Goal: Navigation & Orientation: Find specific page/section

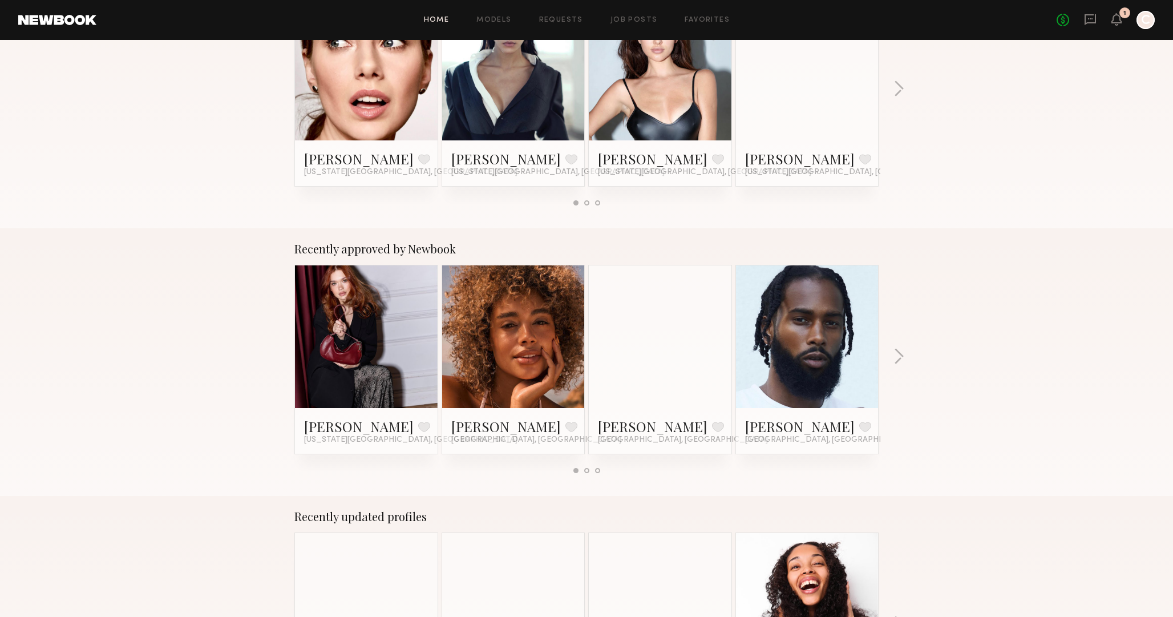
scroll to position [265, 0]
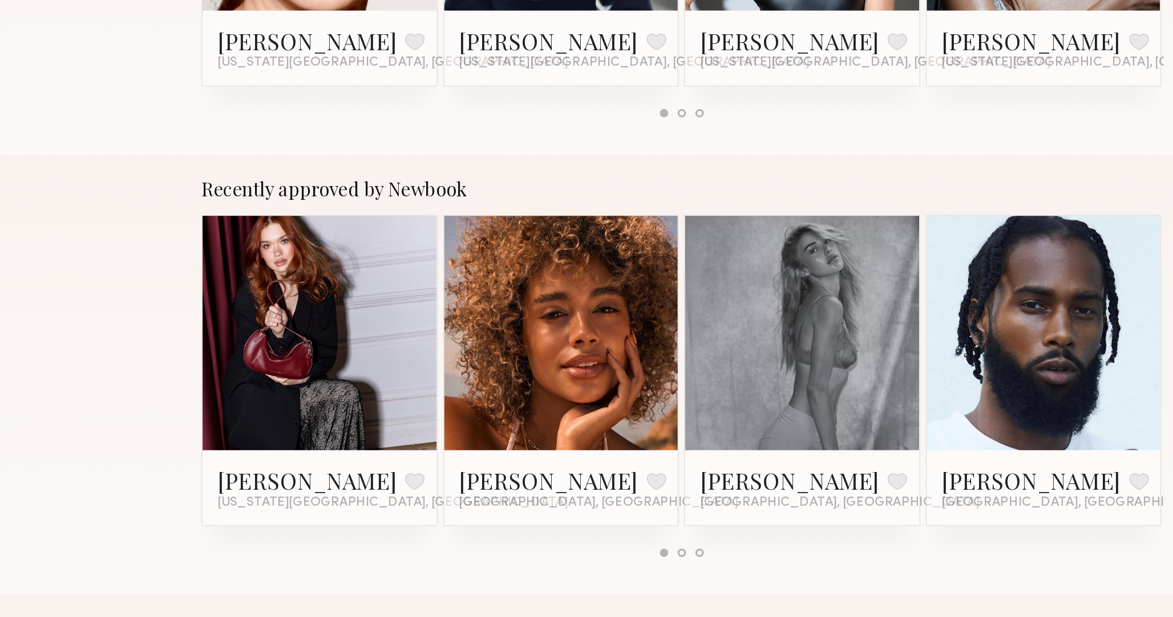
click at [501, 360] on link at bounding box center [514, 332] width 70 height 143
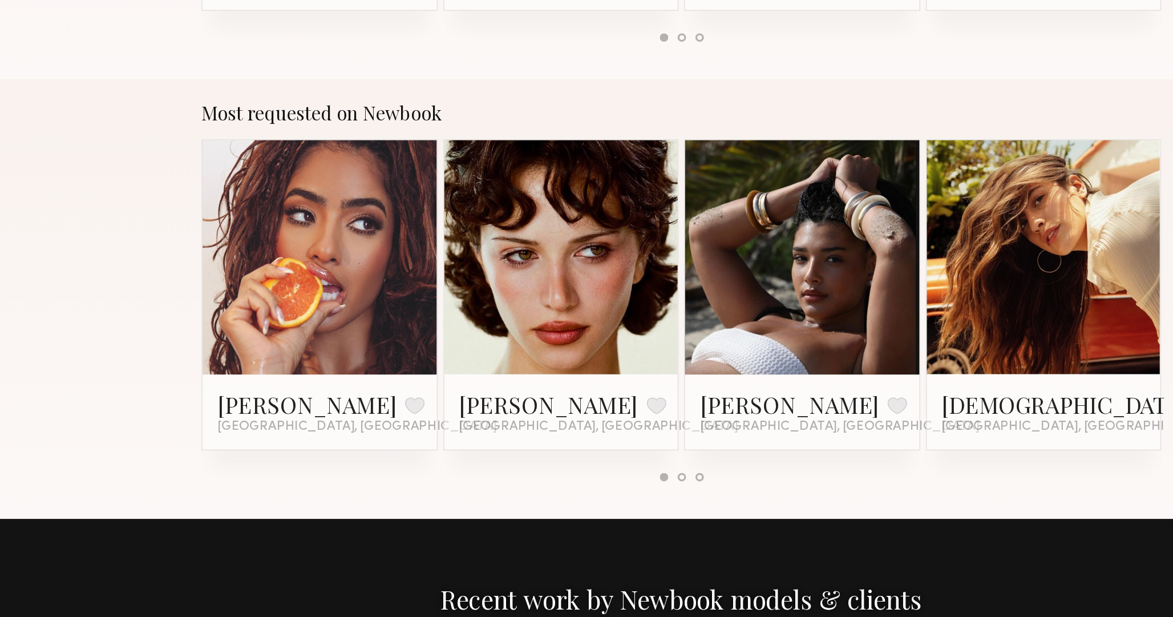
scroll to position [736, 0]
